Goal: Task Accomplishment & Management: Manage account settings

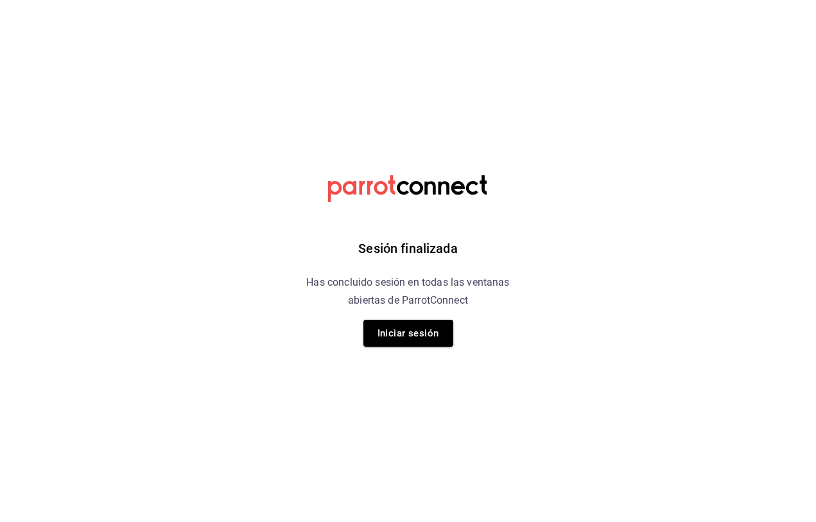
click at [412, 320] on button "Iniciar sesión" at bounding box center [408, 333] width 90 height 27
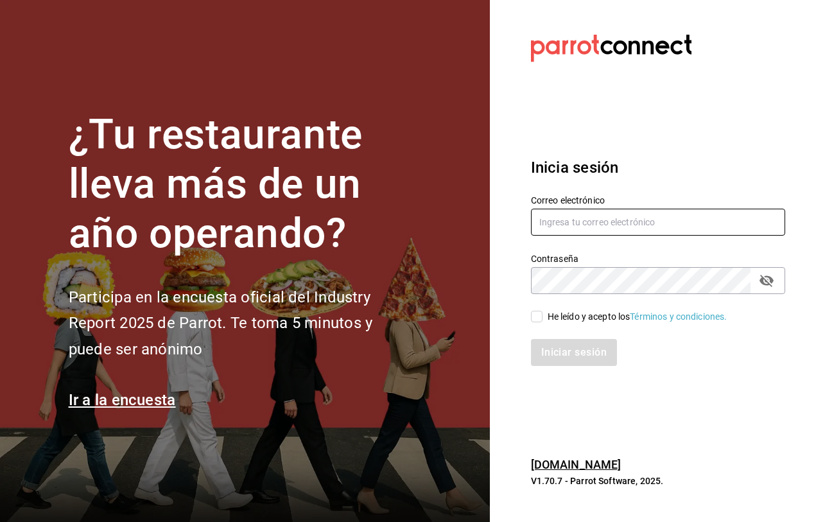
click at [675, 236] on input "text" at bounding box center [658, 222] width 254 height 27
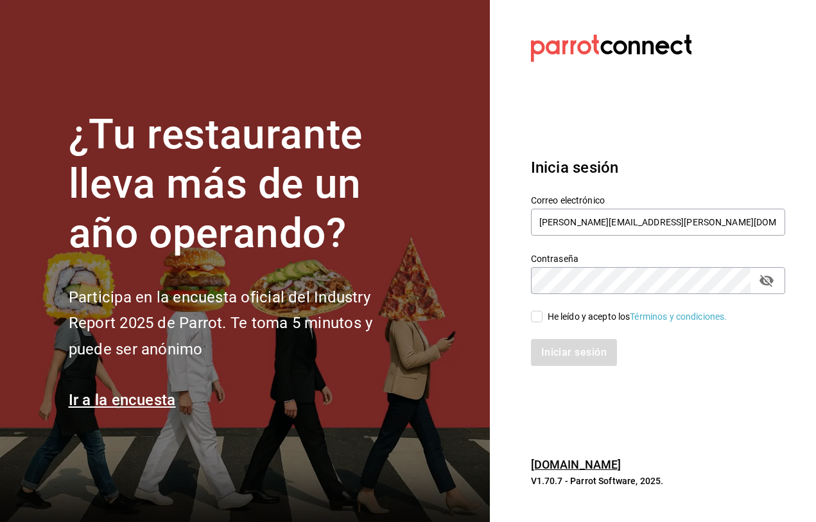
type input "jorge.cruz@grupocosteno.com"
click at [536, 322] on input "He leído y acepto los Términos y condiciones." at bounding box center [537, 317] width 12 height 12
checkbox input "true"
click at [575, 366] on button "Iniciar sesión" at bounding box center [574, 352] width 87 height 27
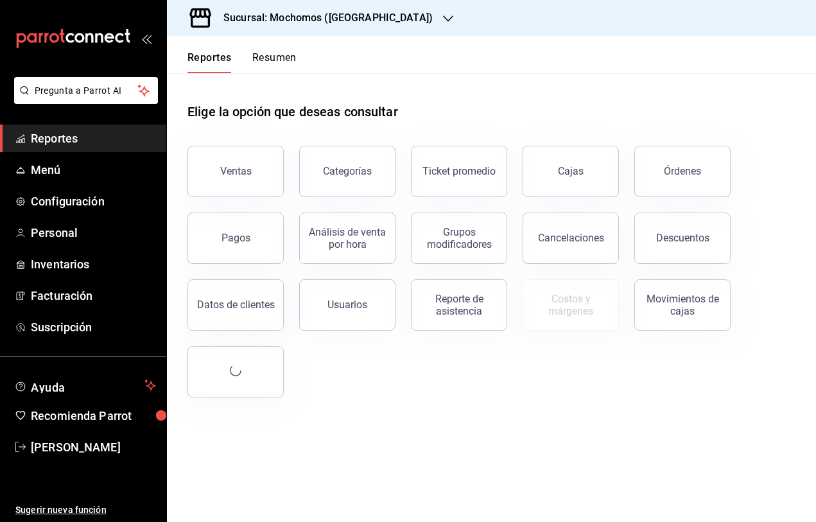
click at [363, 20] on h3 "Sucursal: Mochomos ([GEOGRAPHIC_DATA])" at bounding box center [323, 17] width 220 height 15
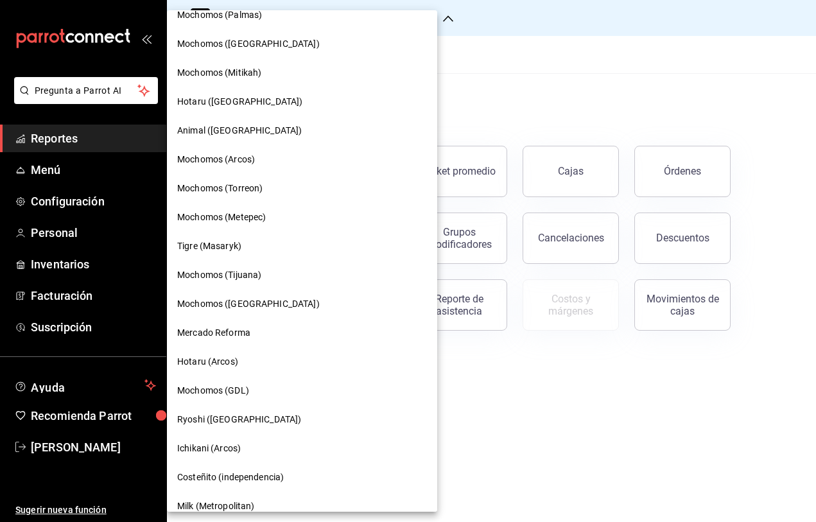
scroll to position [347, 0]
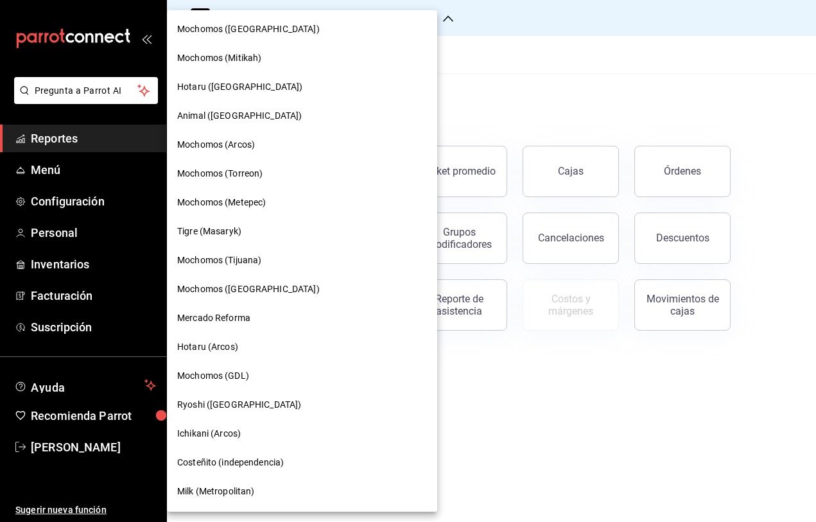
click at [223, 257] on span "Mochomos (Tijuana)" at bounding box center [219, 260] width 84 height 13
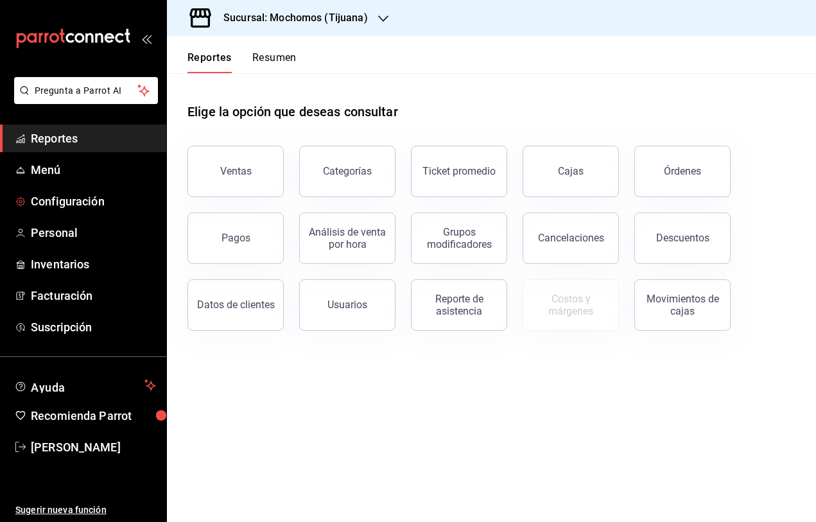
click at [56, 189] on link "Configuración" at bounding box center [83, 201] width 166 height 28
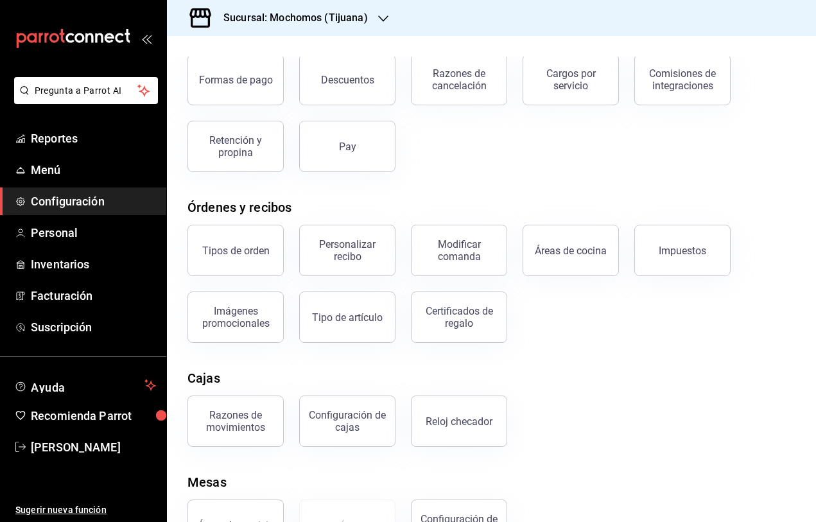
scroll to position [49, 0]
click at [344, 409] on div "Configuración de cajas" at bounding box center [348, 421] width 80 height 24
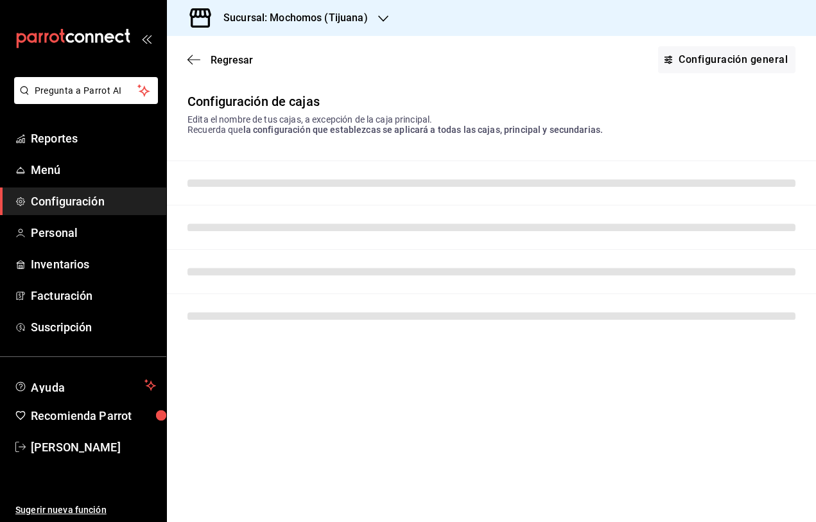
click at [747, 62] on link "Configuración general" at bounding box center [726, 59] width 137 height 27
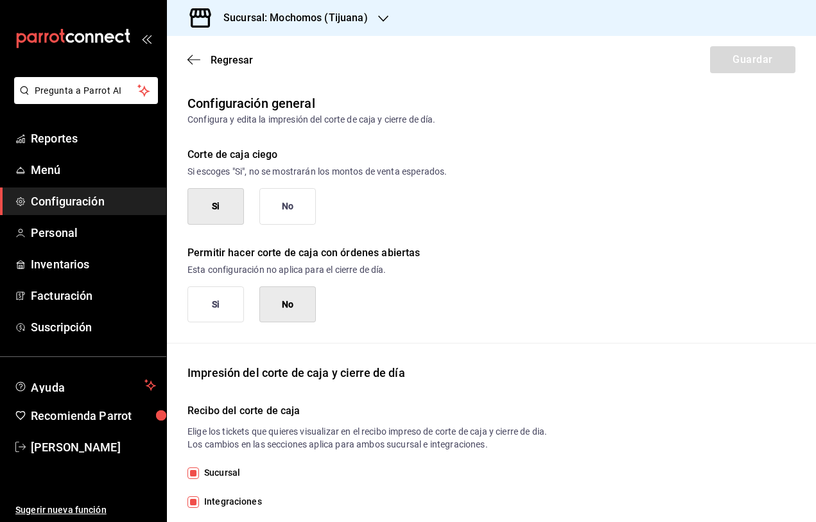
click at [287, 202] on button "No" at bounding box center [287, 206] width 56 height 37
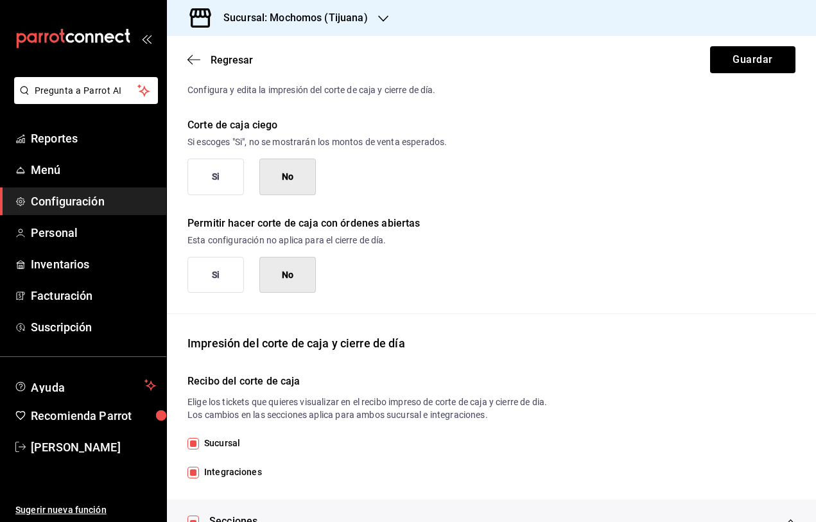
scroll to position [35, 0]
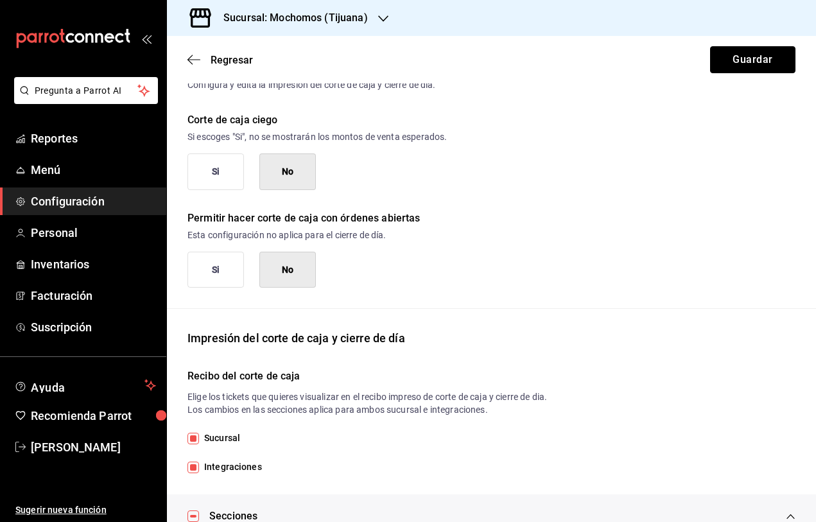
click at [739, 69] on button "Guardar" at bounding box center [752, 59] width 85 height 27
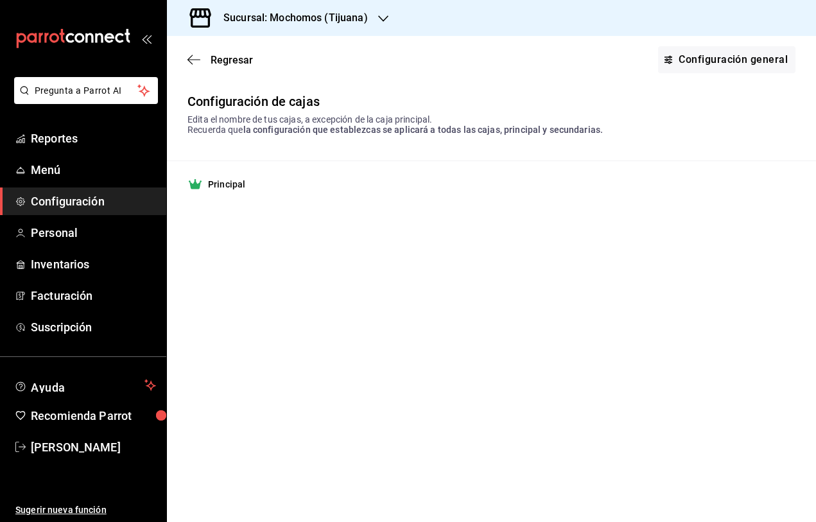
click at [748, 62] on link "Configuración general" at bounding box center [726, 59] width 137 height 27
